Goal: Transaction & Acquisition: Purchase product/service

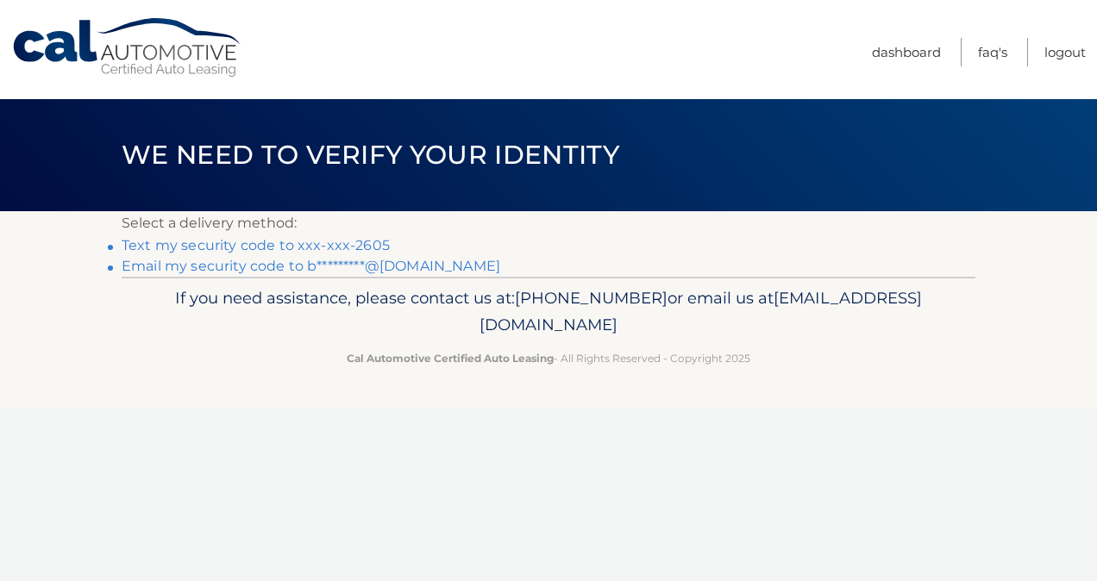
click at [267, 242] on link "Text my security code to xxx-xxx-2605" at bounding box center [256, 245] width 268 height 16
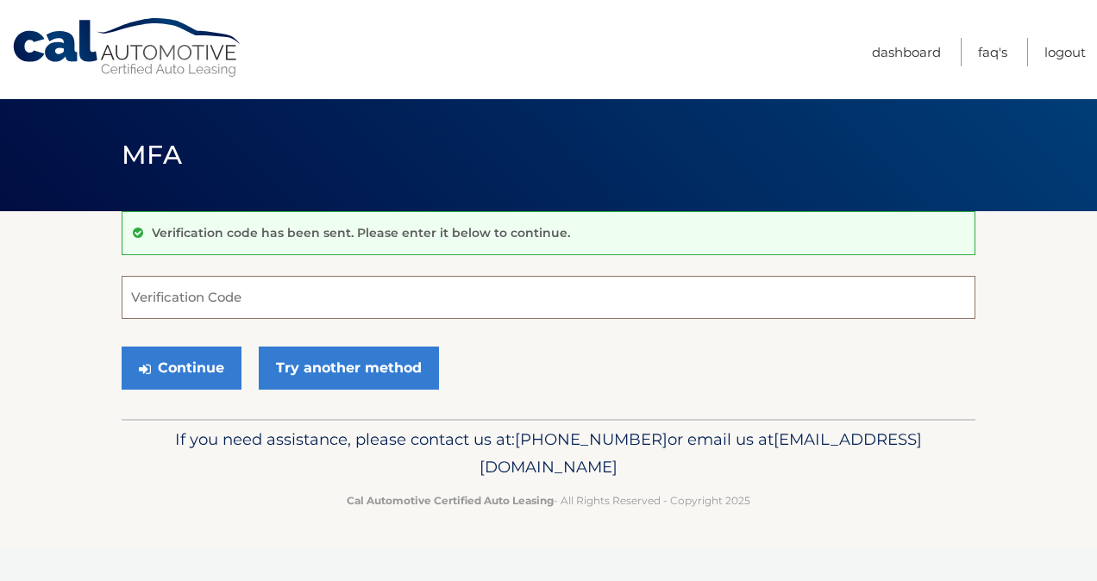
click at [147, 295] on input "Verification Code" at bounding box center [549, 297] width 854 height 43
type input "780789"
click at [122, 347] on button "Continue" at bounding box center [182, 368] width 120 height 43
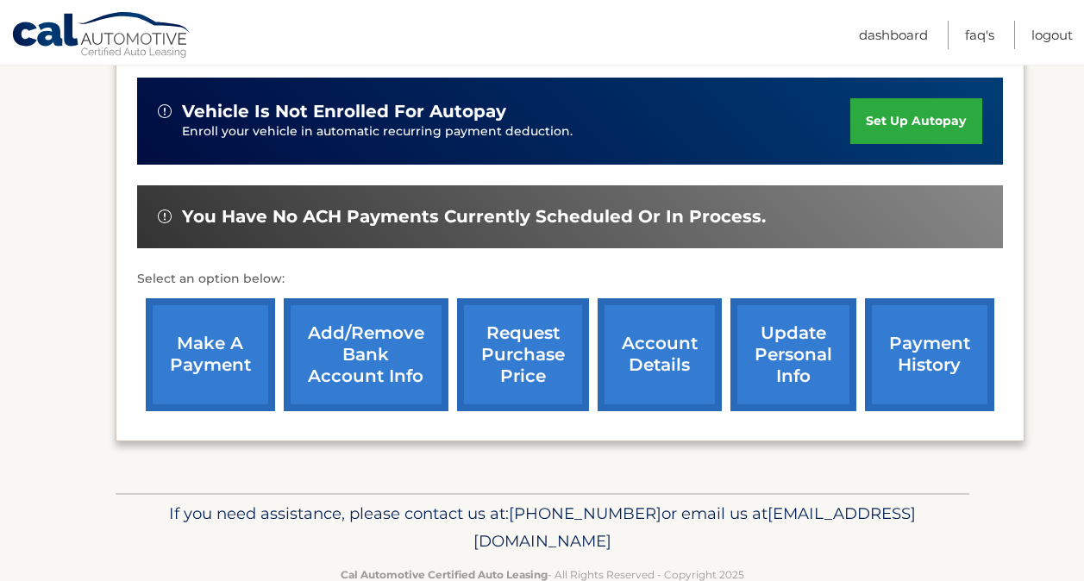
scroll to position [593, 0]
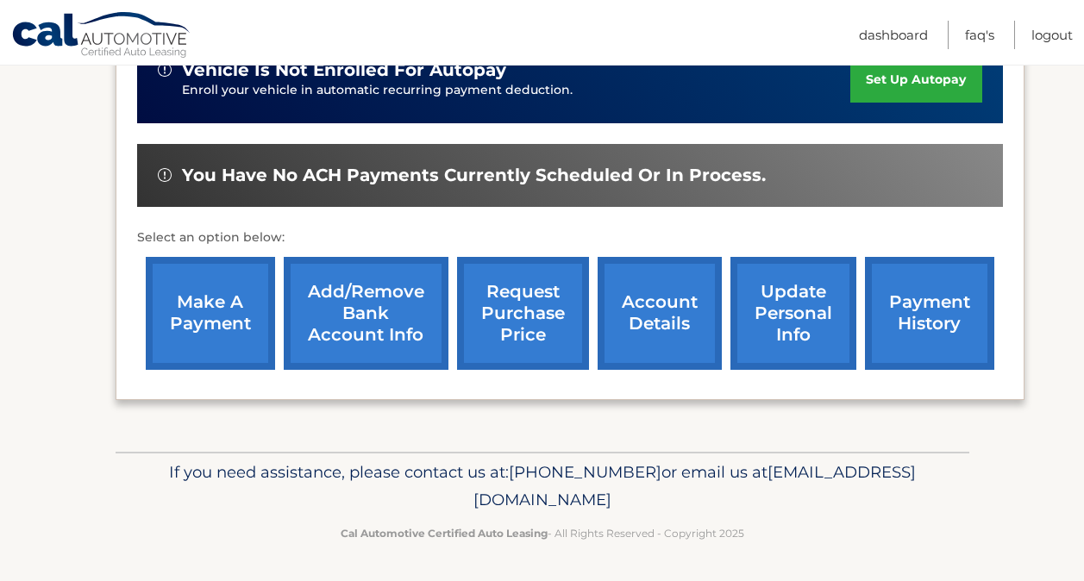
click at [198, 294] on link "make a payment" at bounding box center [210, 313] width 129 height 113
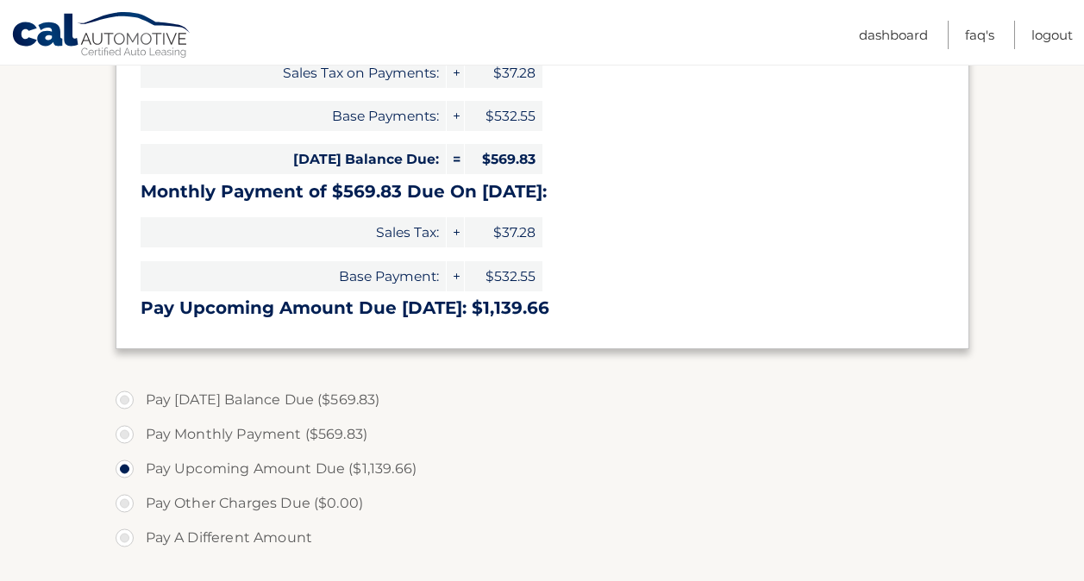
scroll to position [332, 0]
click at [127, 399] on label "Pay Today's Balance Due ($569.83)" at bounding box center [543, 399] width 854 height 35
click at [127, 399] on input "Pay Today's Balance Due ($569.83)" at bounding box center [130, 396] width 17 height 28
radio input "true"
type input "569.83"
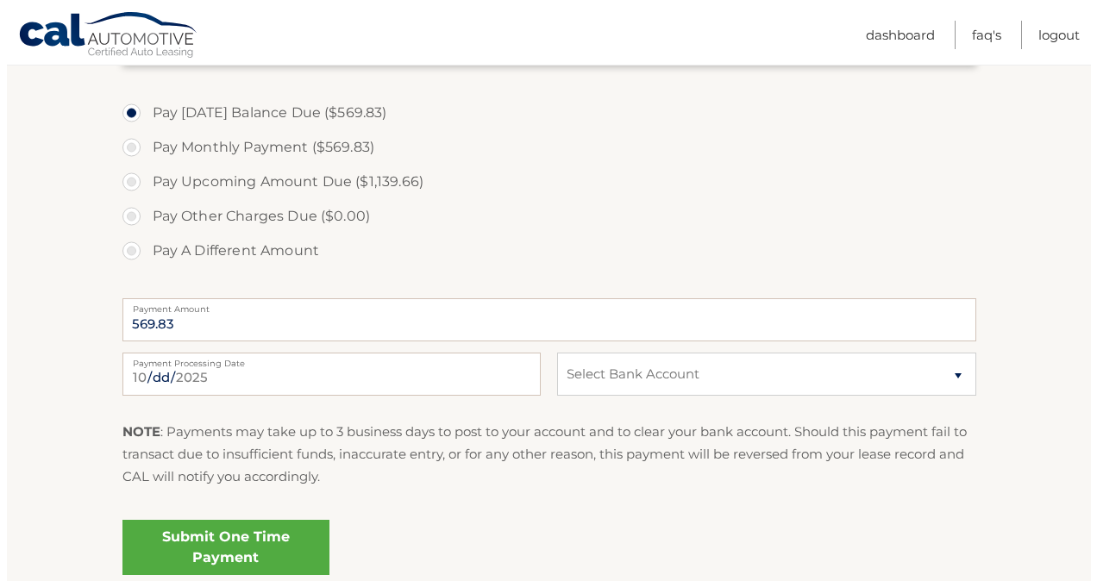
scroll to position [620, 0]
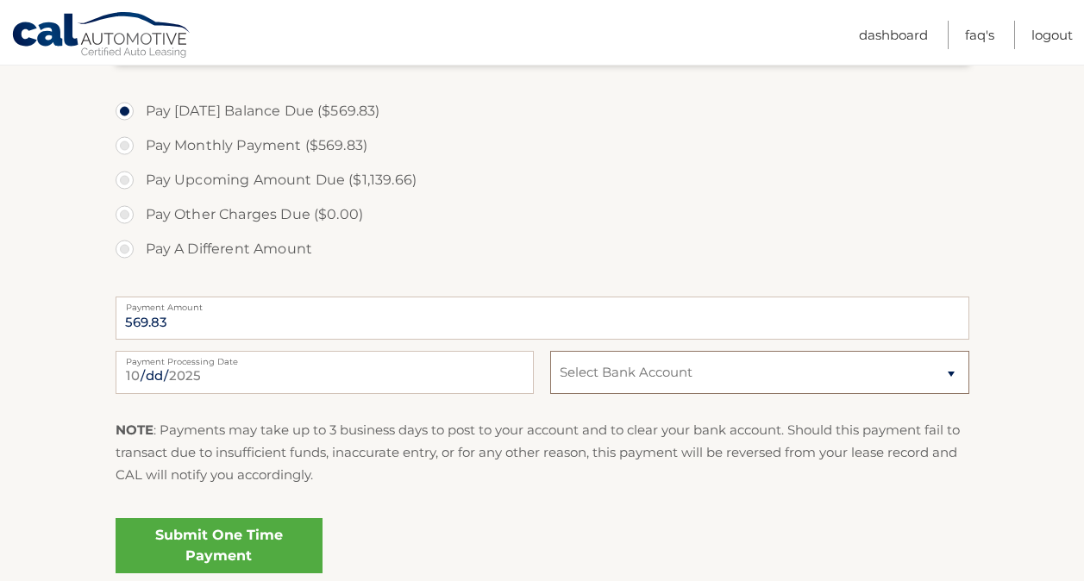
click at [725, 374] on select "Select Bank Account Checking PNC BANK, NA *****6516 Checking PNC BANK, NA *****…" at bounding box center [759, 372] width 418 height 43
select select "YWEwOTg4MWItYTU5MC00MWM3LThmYzgtOGVjZDI5ZWEwYWVj"
click at [550, 351] on select "Select Bank Account Checking PNC BANK, NA *****6516 Checking PNC BANK, NA *****…" at bounding box center [759, 372] width 418 height 43
click at [217, 541] on link "Submit One Time Payment" at bounding box center [219, 545] width 207 height 55
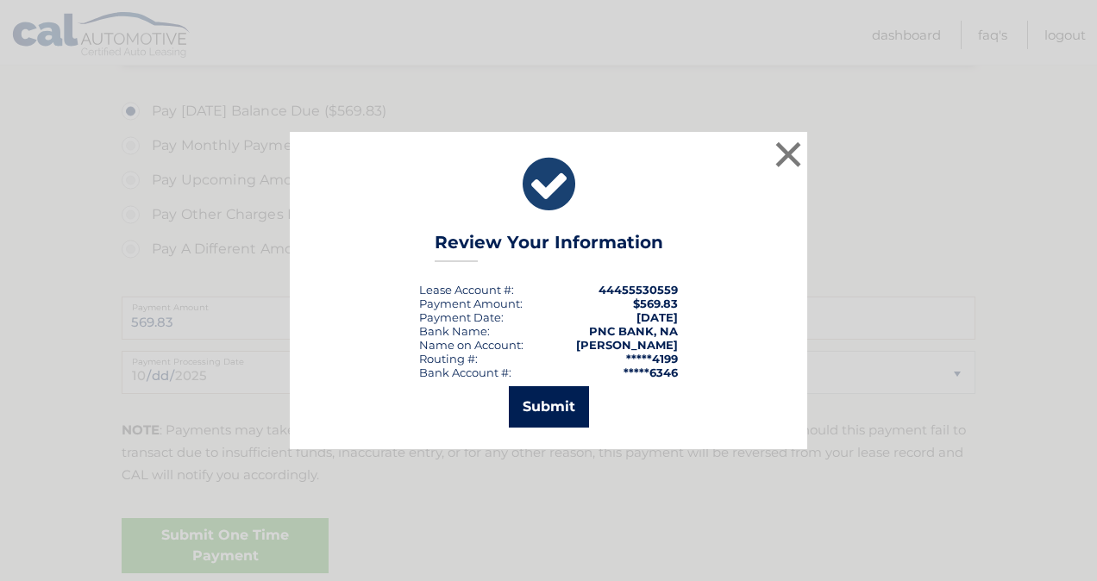
click at [548, 418] on button "Submit" at bounding box center [549, 406] width 80 height 41
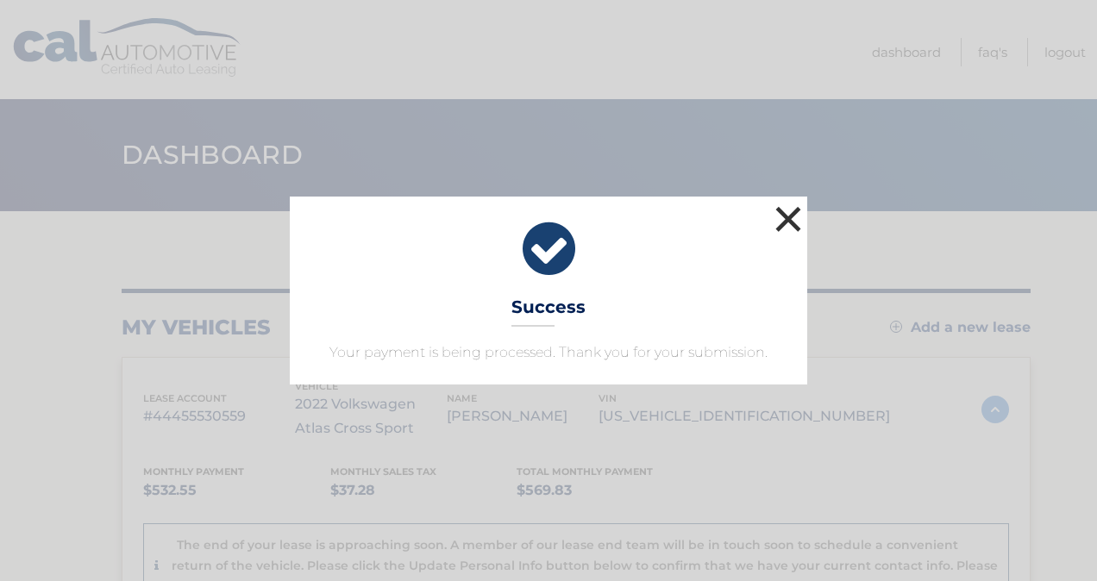
click at [791, 215] on button "×" at bounding box center [788, 219] width 35 height 35
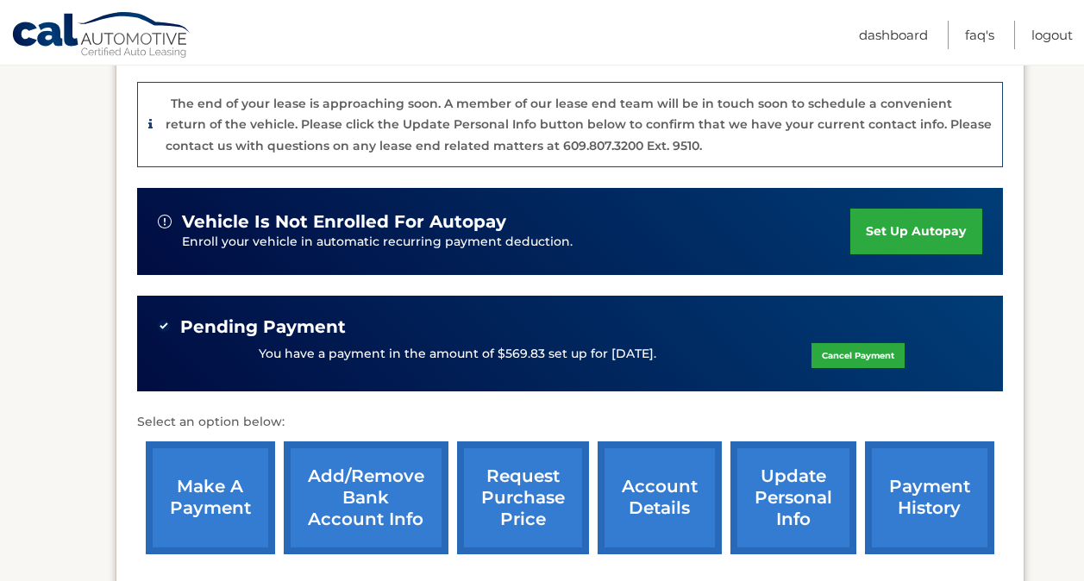
scroll to position [442, 0]
click at [673, 493] on link "account details" at bounding box center [660, 498] width 124 height 113
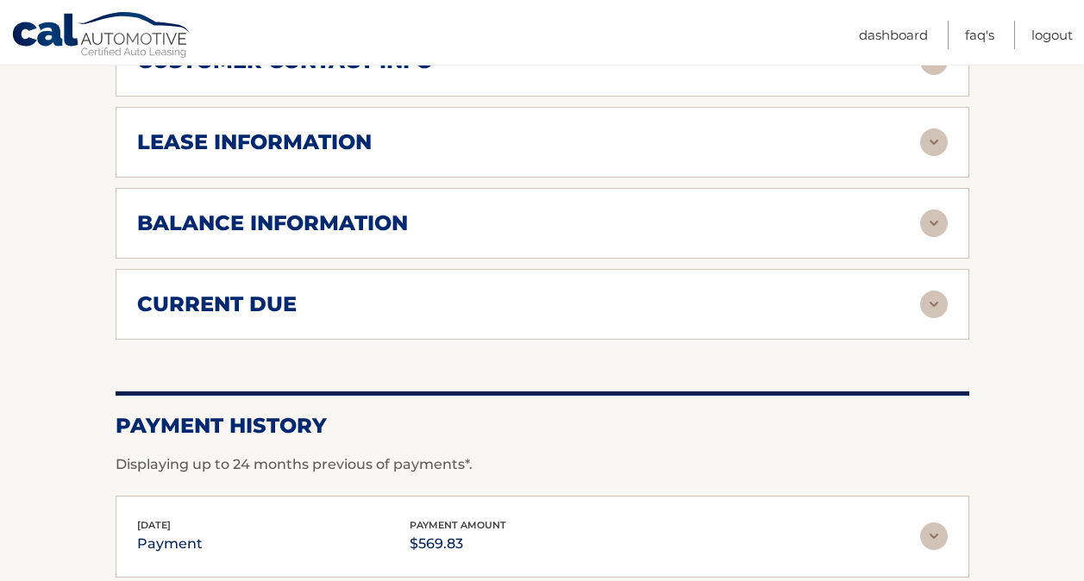
scroll to position [1015, 0]
click at [701, 147] on div "lease information" at bounding box center [528, 142] width 783 height 26
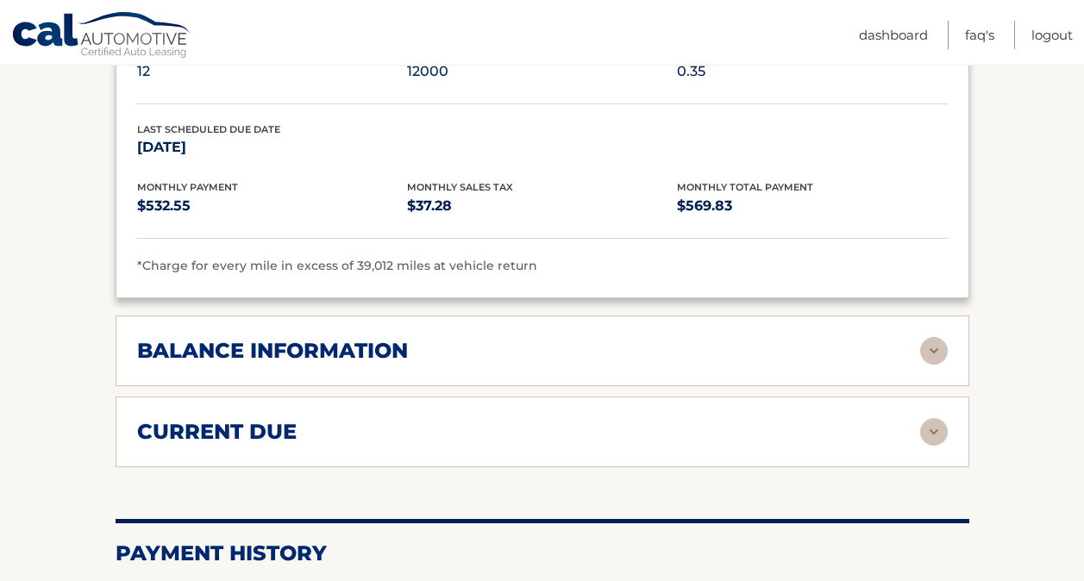
scroll to position [1251, 0]
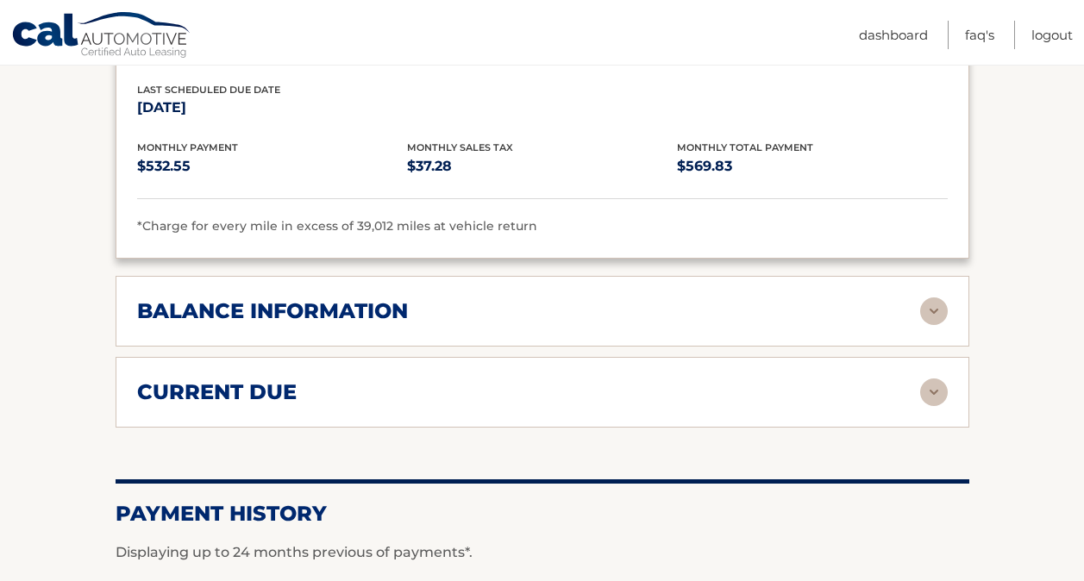
click at [753, 315] on div "balance information" at bounding box center [528, 311] width 783 height 26
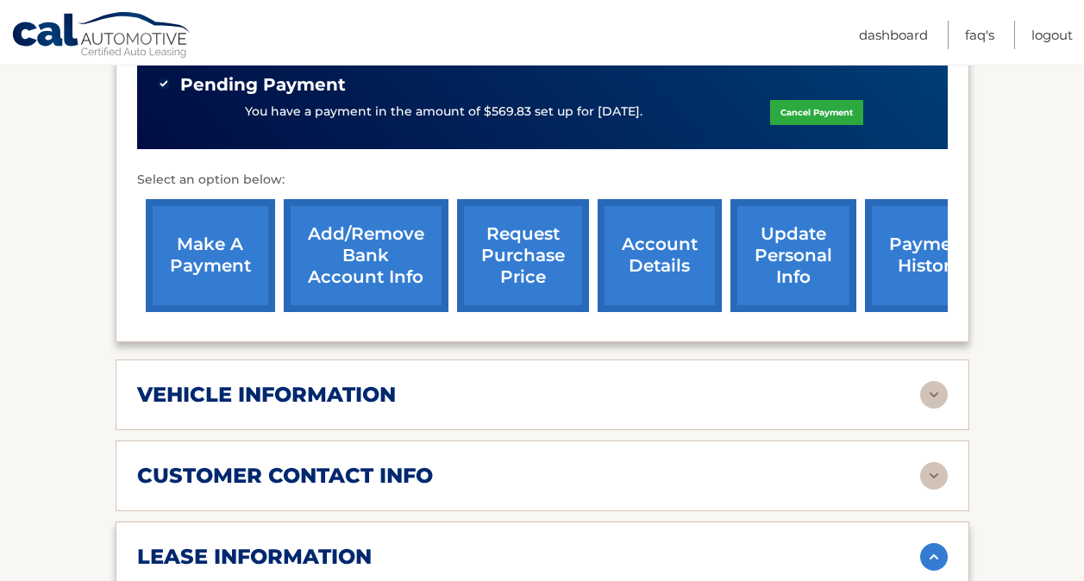
scroll to position [599, 0]
